Goal: Task Accomplishment & Management: Manage account settings

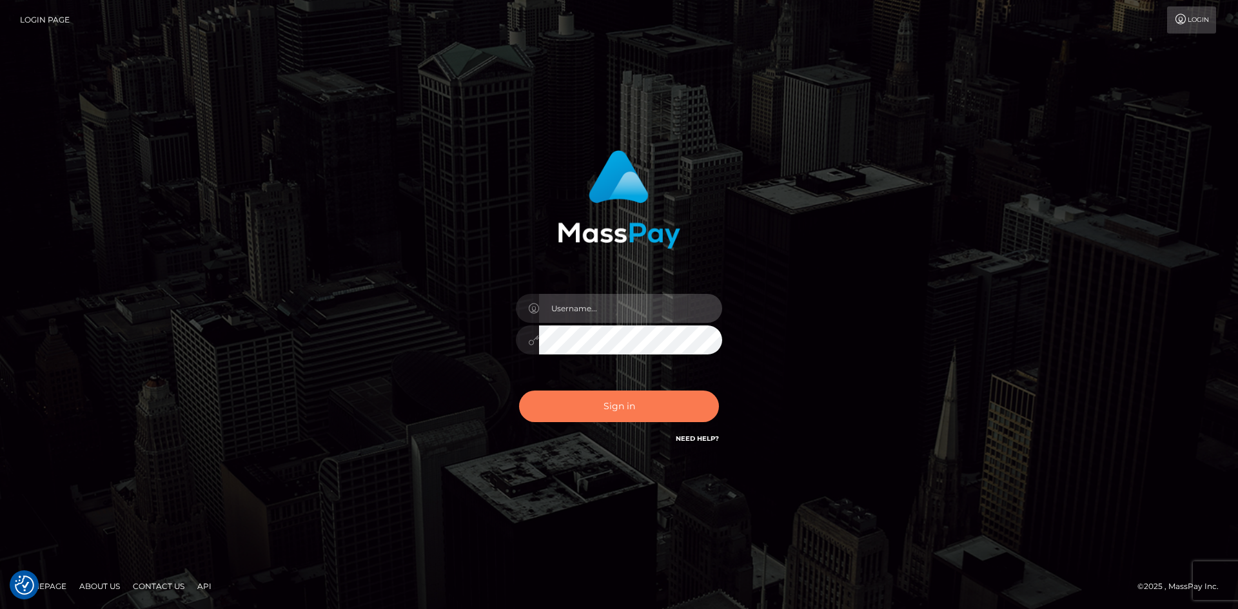
type input "Amy.Springer2"
click at [591, 411] on button "Sign in" at bounding box center [619, 407] width 200 height 32
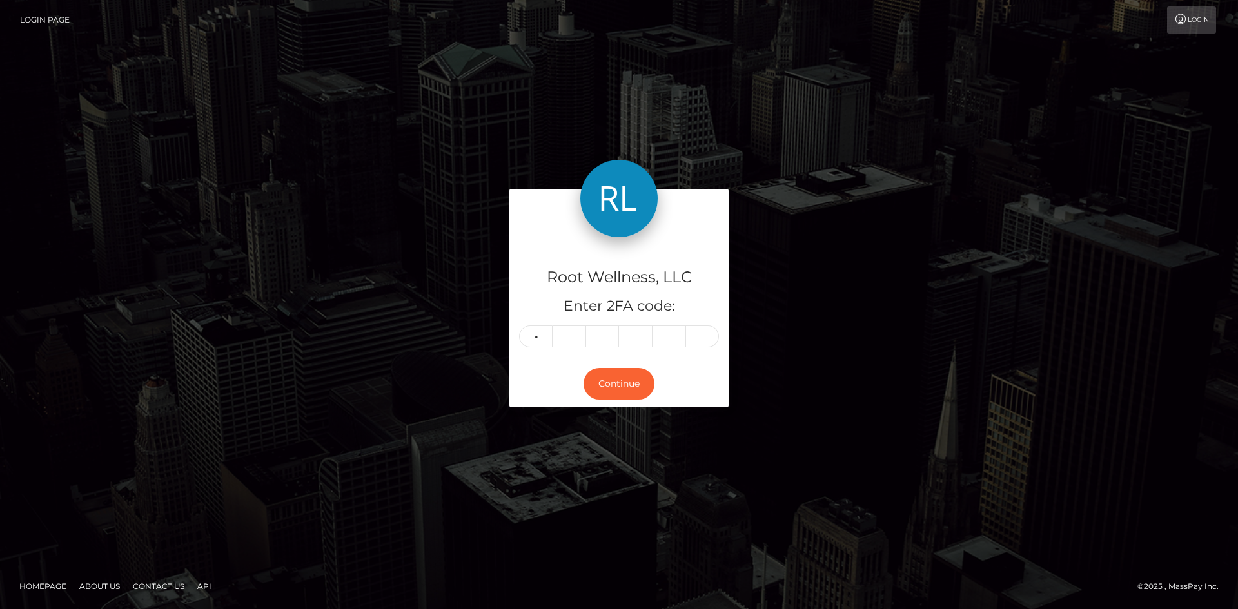
type input "6"
type input "2"
type input "1"
type input "4"
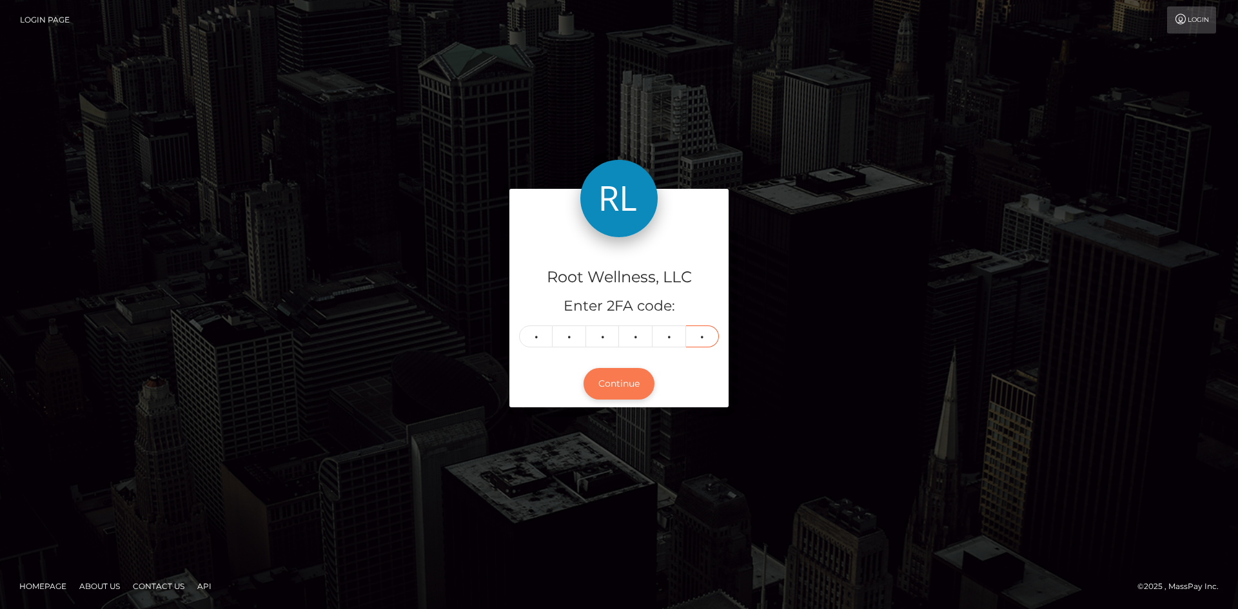
type input "4"
drag, startPoint x: 628, startPoint y: 379, endPoint x: 627, endPoint y: 366, distance: 12.3
click at [627, 379] on button "Continue" at bounding box center [619, 384] width 71 height 32
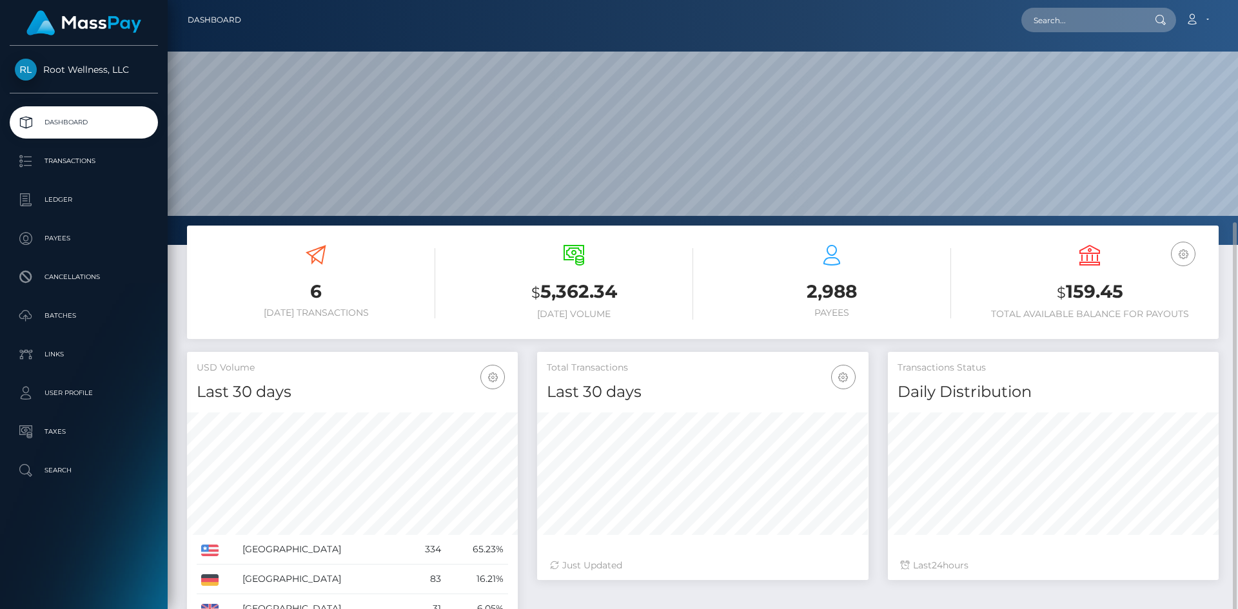
scroll to position [129, 0]
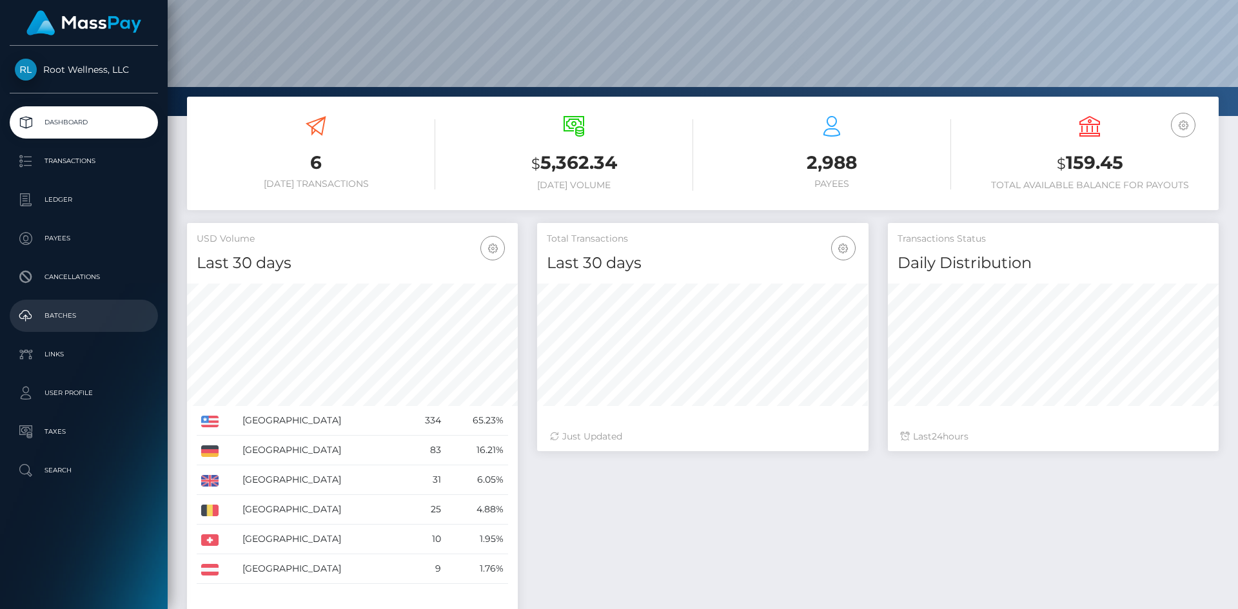
click at [66, 310] on p "Batches" at bounding box center [84, 315] width 138 height 19
